Goal: Transaction & Acquisition: Download file/media

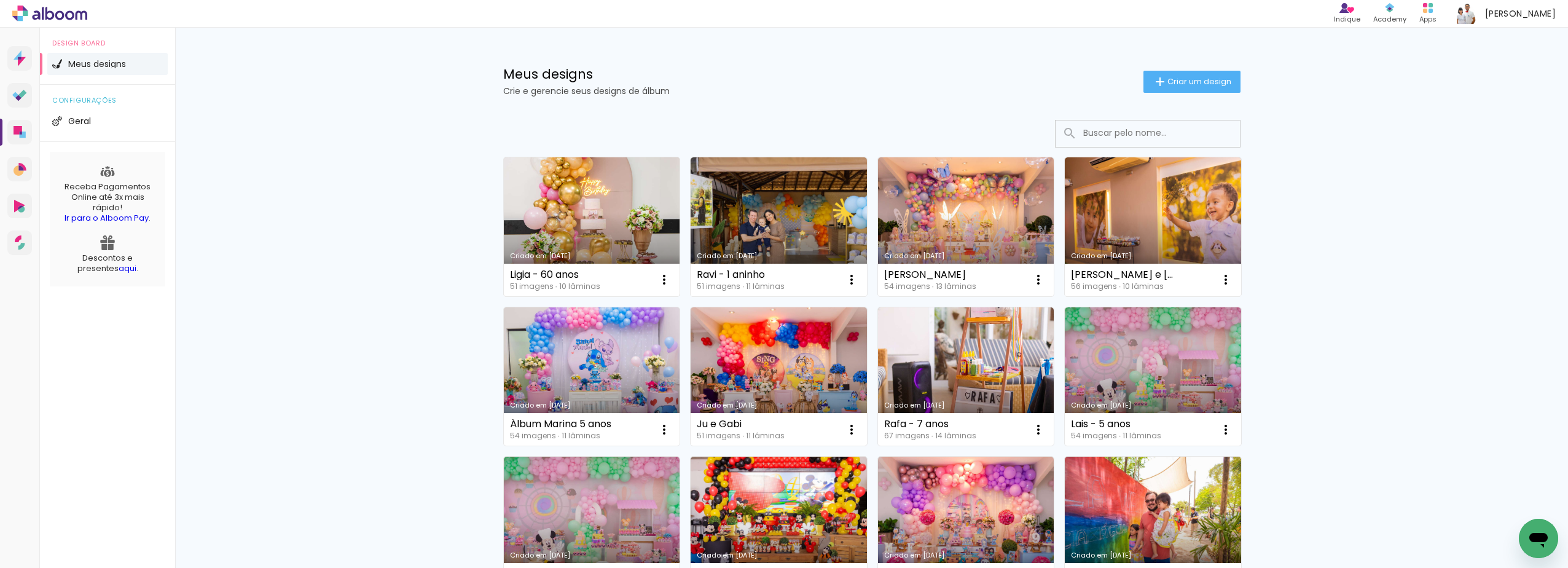
click at [627, 180] on link "Criado em [DATE]" at bounding box center [592, 227] width 176 height 139
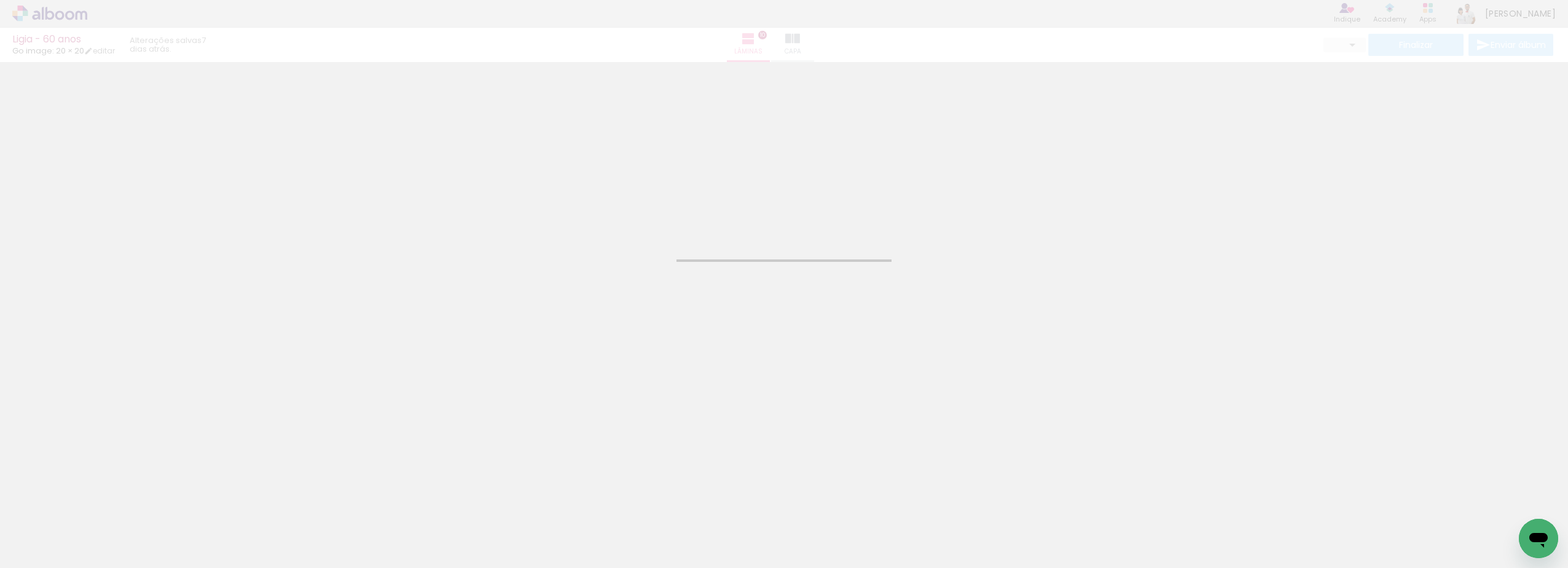
type input "JPG"
type input "Alta, 300 DPI"
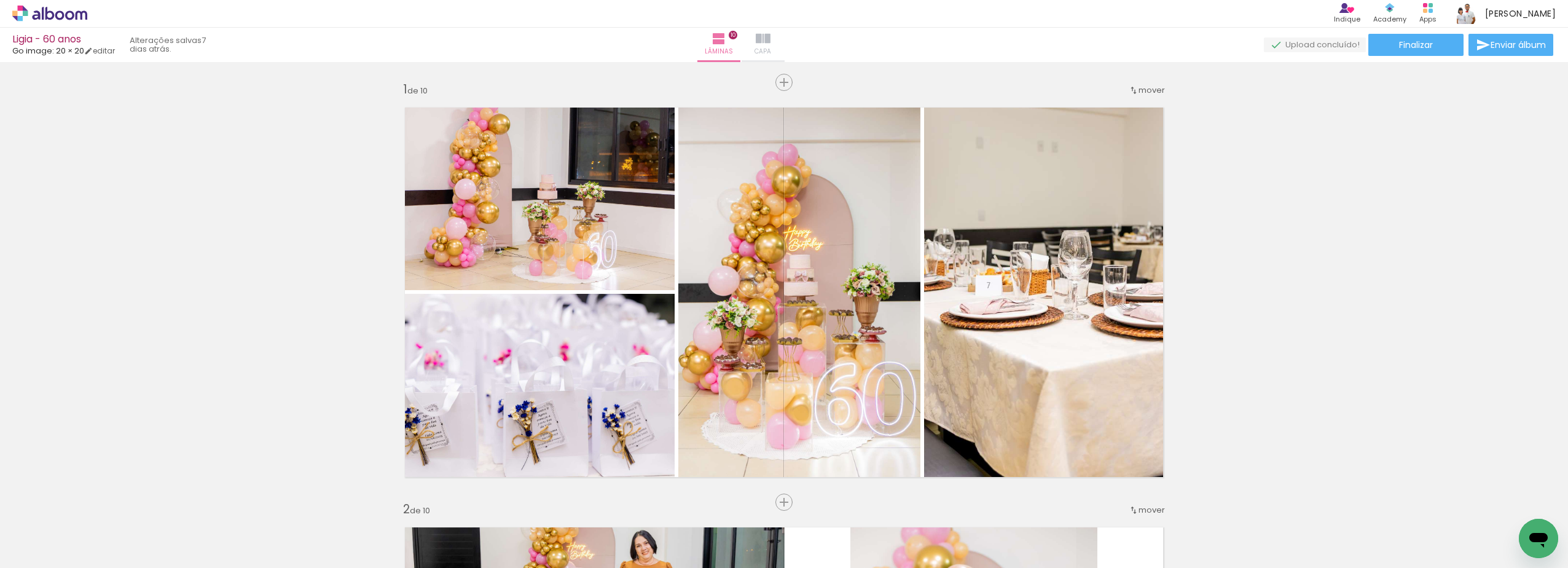
click at [771, 46] on span "Capa" at bounding box center [762, 51] width 16 height 11
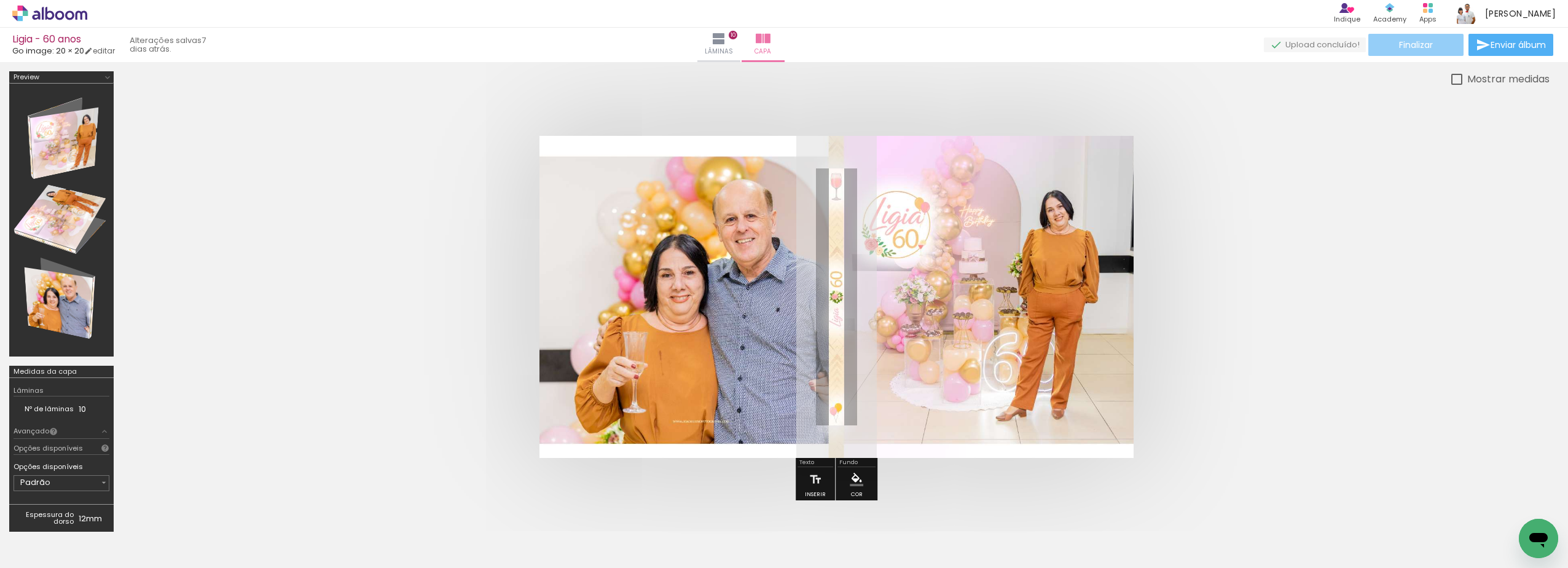
click at [1408, 49] on span "Finalizar" at bounding box center [1416, 45] width 34 height 9
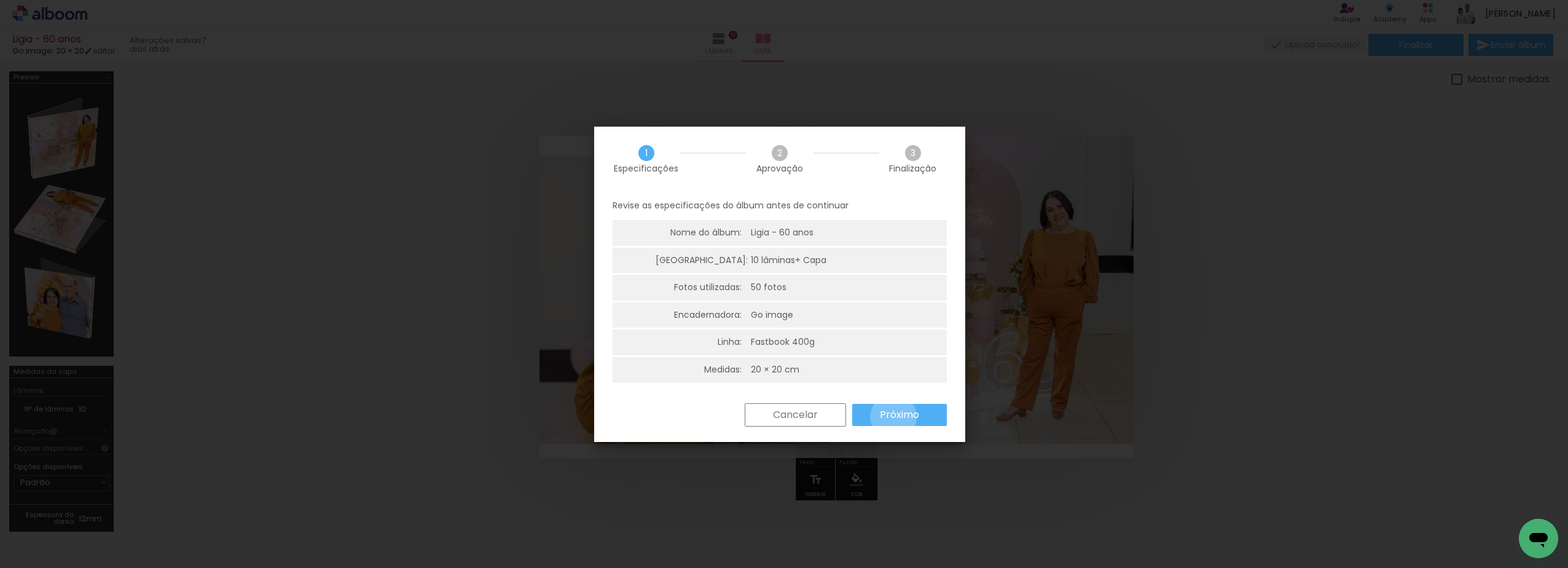
click at [0, 0] on slot "Próximo" at bounding box center [0, 0] width 0 height 0
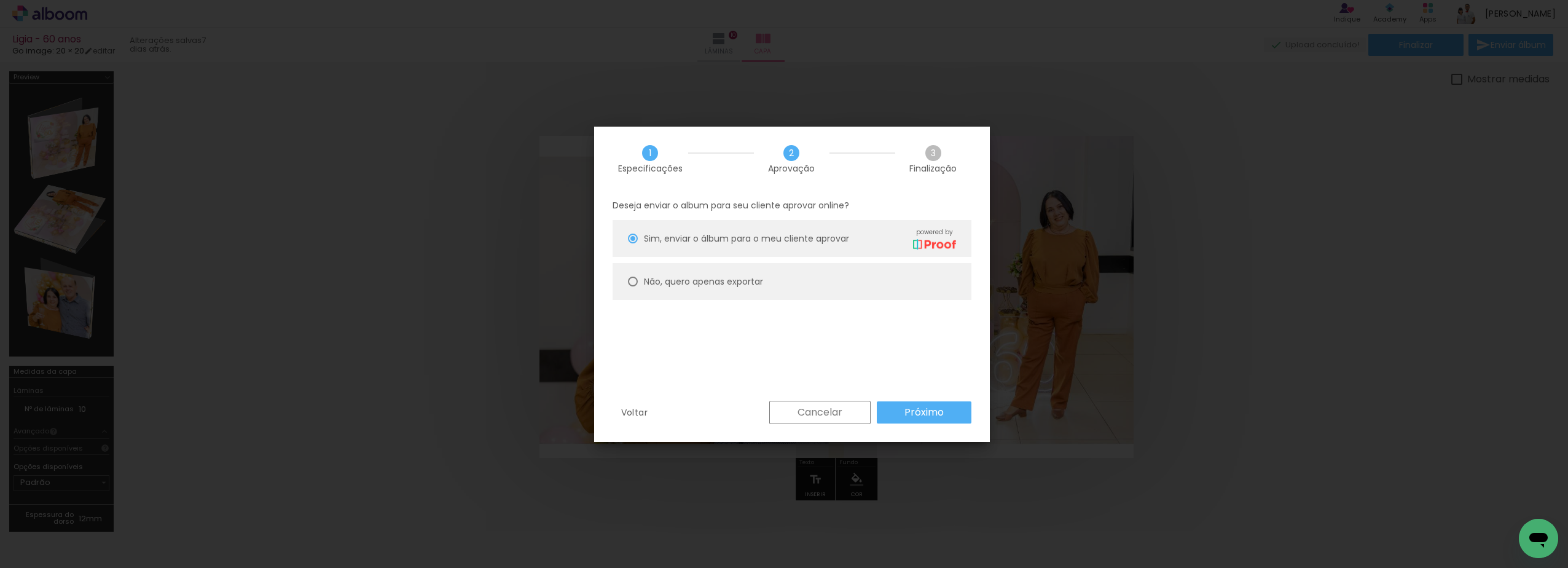
click at [820, 294] on paper-radio-button "Não, quero apenas exportar" at bounding box center [791, 281] width 358 height 37
type paper-radio-button "on"
click at [0, 0] on slot "Próximo" at bounding box center [0, 0] width 0 height 0
type input "Alta, 300 DPI"
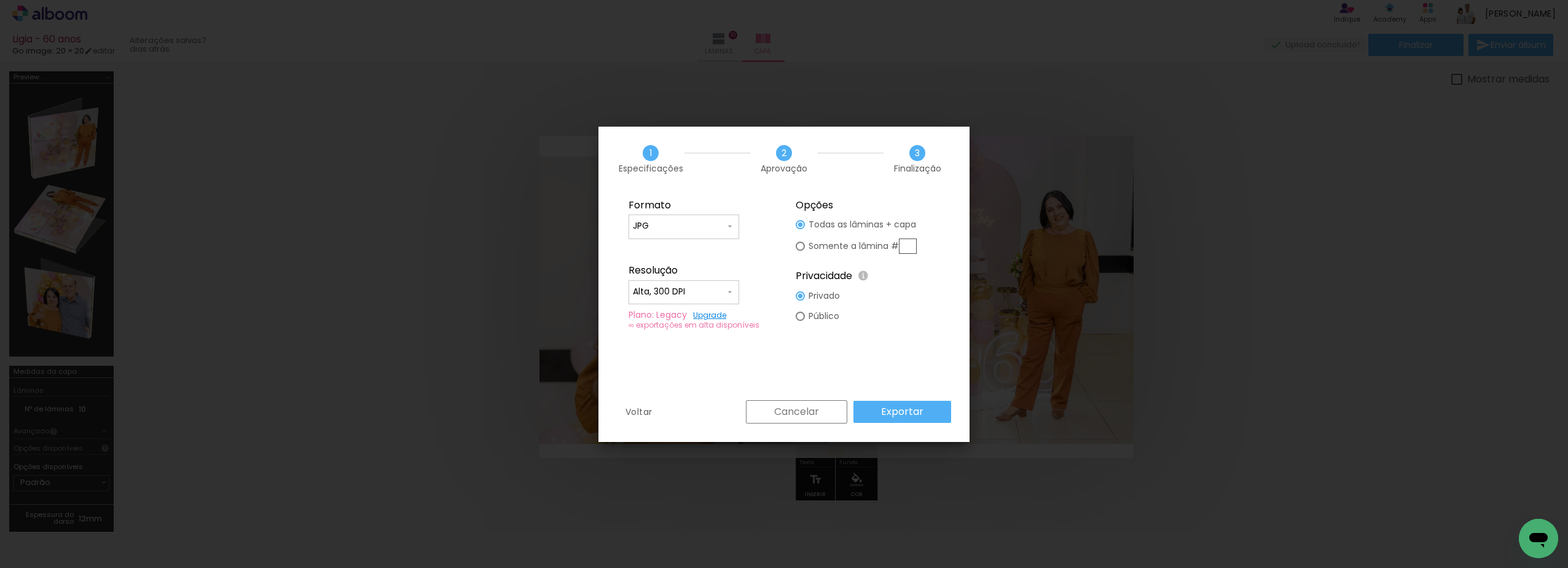
click at [0, 0] on slot "Exportar" at bounding box center [0, 0] width 0 height 0
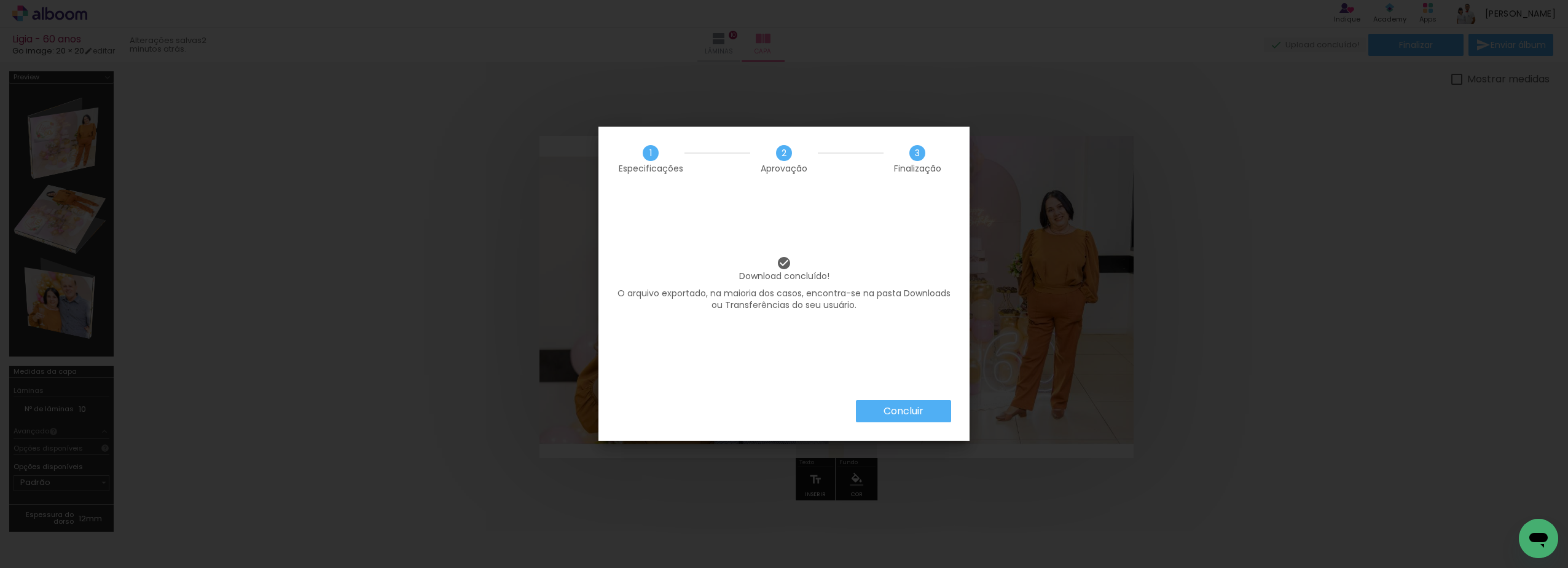
click at [884, 399] on div "Download concluído! O arquivo exportado, na maioria dos casos, encontra-se na p…" at bounding box center [784, 295] width 371 height 209
click at [0, 0] on slot "Concluir" at bounding box center [0, 0] width 0 height 0
